Goal: Task Accomplishment & Management: Use online tool/utility

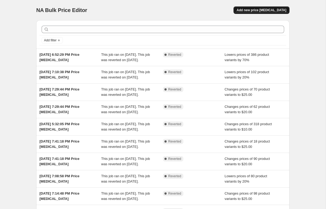
click at [274, 10] on span "Add new price change job" at bounding box center [262, 10] width 50 height 4
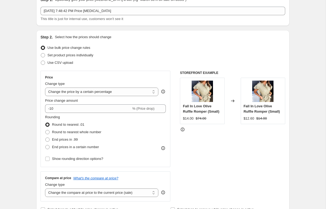
scroll to position [38, 0]
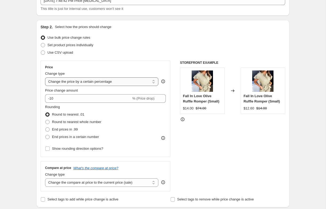
click at [59, 82] on select "Change the price to a certain amount Change the price by a certain amount Chang…" at bounding box center [101, 81] width 113 height 9
select select "to"
click at [45, 77] on select "Change the price to a certain amount Change the price by a certain amount Chang…" at bounding box center [101, 81] width 113 height 9
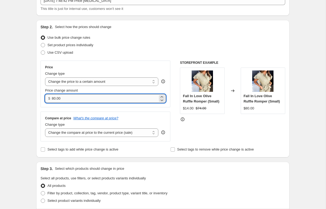
click at [60, 98] on input "80.00" at bounding box center [105, 98] width 106 height 9
type input "20.00"
click at [38, 119] on div "Step 2. Select how the prices should change Use bulk price change rules Set pro…" at bounding box center [163, 88] width 254 height 137
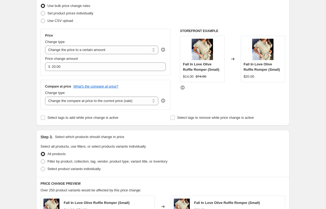
scroll to position [84, 0]
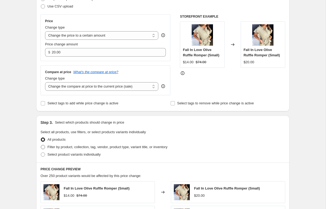
click at [43, 148] on span at bounding box center [43, 147] width 4 height 4
click at [41, 145] on input "Filter by product, collection, tag, vendor, product type, variant title, or inv…" at bounding box center [41, 145] width 0 height 0
radio input "true"
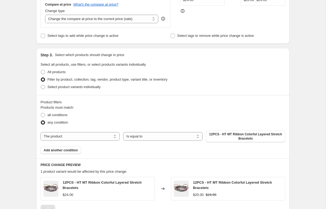
scroll to position [160, 0]
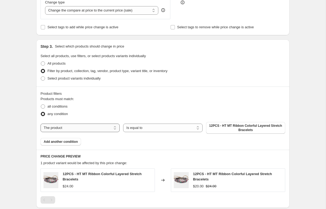
click at [56, 127] on select "The product The product's collection The product's tag The product's vendor The…" at bounding box center [80, 128] width 79 height 9
select select "collection"
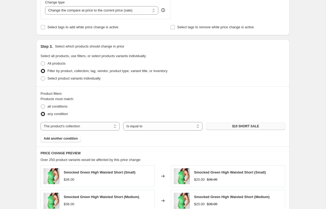
click at [224, 127] on button "$10 SHORT SALE" at bounding box center [245, 126] width 79 height 7
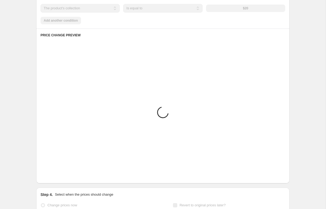
scroll to position [335, 0]
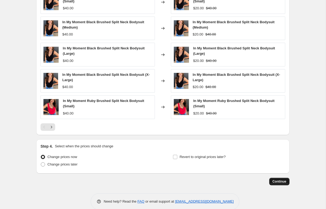
click at [274, 182] on span "Continue" at bounding box center [280, 181] width 14 height 4
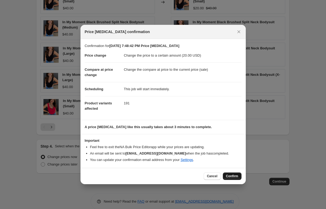
click at [233, 178] on span "Confirm" at bounding box center [232, 176] width 12 height 4
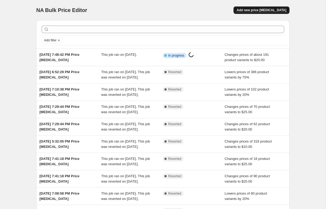
click at [250, 10] on span "Add new price change job" at bounding box center [262, 10] width 50 height 4
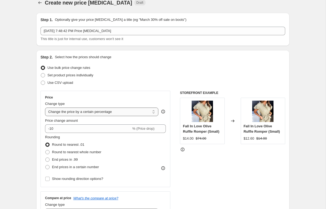
scroll to position [8, 0]
click at [86, 114] on select "Change the price to a certain amount Change the price by a certain amount Chang…" at bounding box center [101, 111] width 113 height 9
select select "to"
click at [45, 107] on select "Change the price to a certain amount Change the price by a certain amount Chang…" at bounding box center [101, 111] width 113 height 9
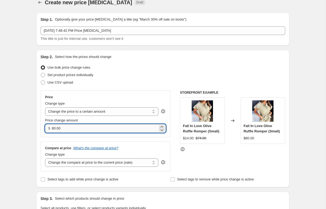
click at [66, 126] on input "80.00" at bounding box center [105, 128] width 106 height 9
type input "8"
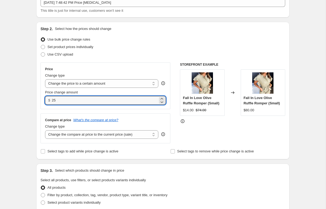
scroll to position [46, 0]
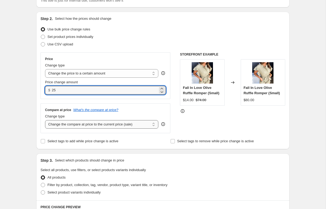
type input "25.00"
click at [64, 125] on select "Change the compare at price to the current price (sale) Change the compare at p…" at bounding box center [101, 124] width 113 height 9
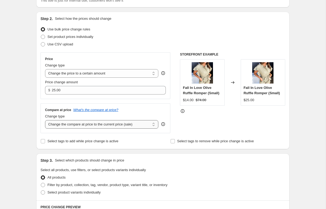
select select "no_change"
click at [45, 120] on select "Change the compare at price to the current price (sale) Change the compare at p…" at bounding box center [101, 124] width 113 height 9
click at [44, 184] on span at bounding box center [43, 185] width 4 height 4
click at [41, 183] on input "Filter by product, collection, tag, vendor, product type, variant title, or inv…" at bounding box center [41, 183] width 0 height 0
radio input "true"
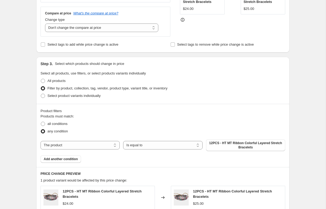
scroll to position [160, 0]
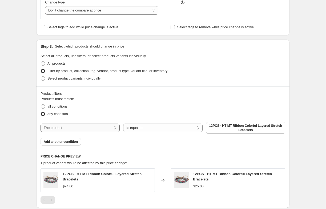
click at [89, 126] on select "The product The product's collection The product's tag The product's vendor The…" at bounding box center [80, 128] width 79 height 9
select select "collection"
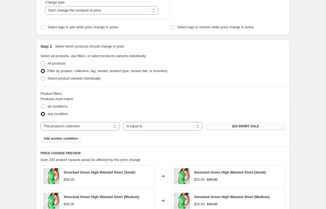
click at [239, 128] on button "$10 SHORT SALE" at bounding box center [245, 126] width 79 height 7
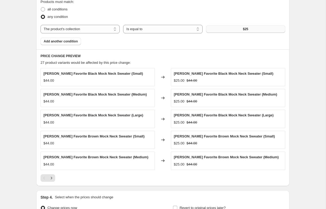
scroll to position [317, 0]
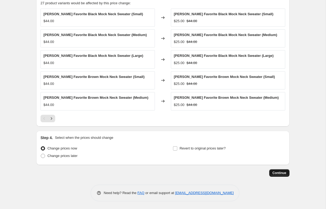
click at [275, 172] on span "Continue" at bounding box center [280, 173] width 14 height 4
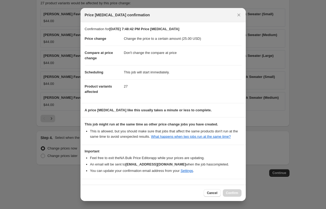
scroll to position [21, 0]
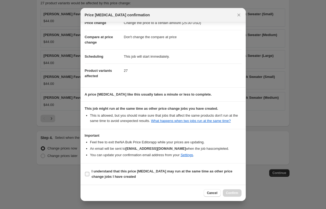
click at [88, 174] on input "I understand that this price change job may run at the same time as other price…" at bounding box center [87, 174] width 4 height 4
checkbox input "true"
click at [234, 192] on span "Confirm" at bounding box center [232, 193] width 12 height 4
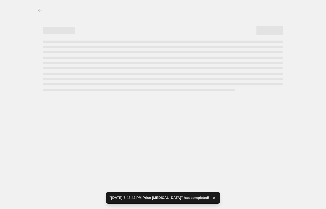
select select "no_change"
select select "collection"
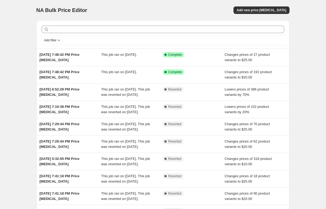
drag, startPoint x: 308, startPoint y: 68, endPoint x: 190, endPoint y: 4, distance: 133.7
click at [190, 4] on div "NA Bulk Price Editor. This page is ready NA Bulk Price Editor Add new price cha…" at bounding box center [163, 137] width 326 height 275
